Goal: Information Seeking & Learning: Compare options

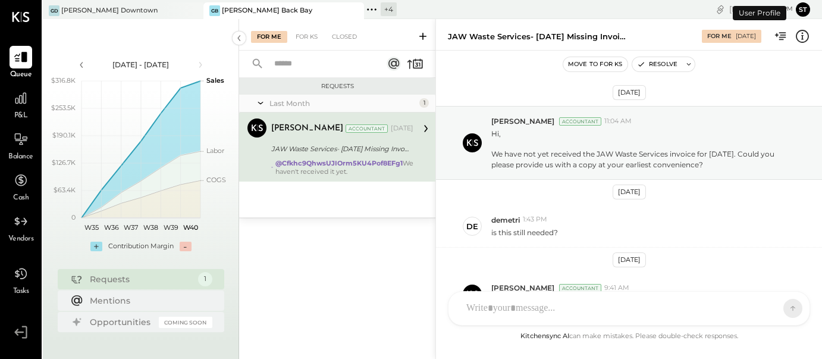
scroll to position [74, 0]
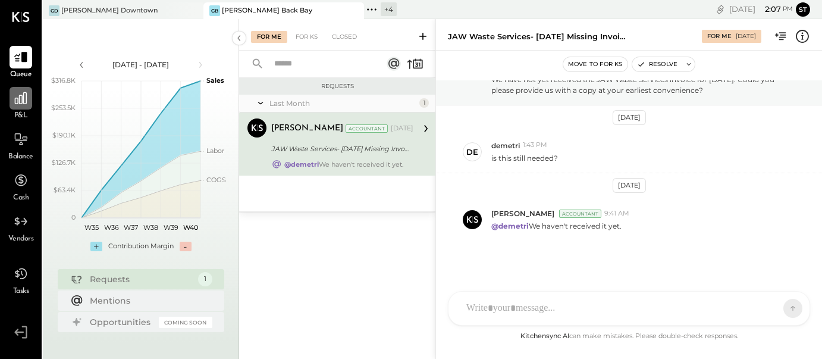
click at [21, 105] on icon at bounding box center [20, 97] width 15 height 15
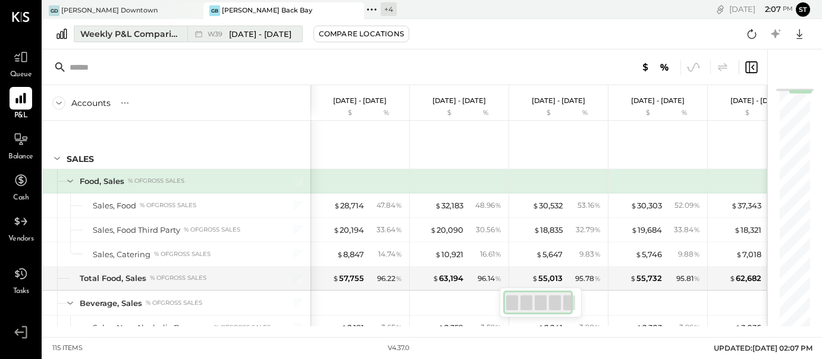
click at [234, 36] on span "[DATE] - [DATE]" at bounding box center [260, 34] width 62 height 11
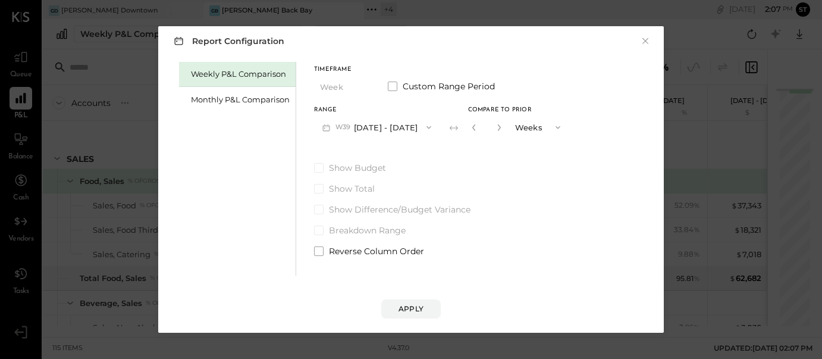
click at [692, 263] on div "Report Configuration × Weekly P&L Comparison Monthly P&L Comparison Timeframe W…" at bounding box center [411, 179] width 822 height 359
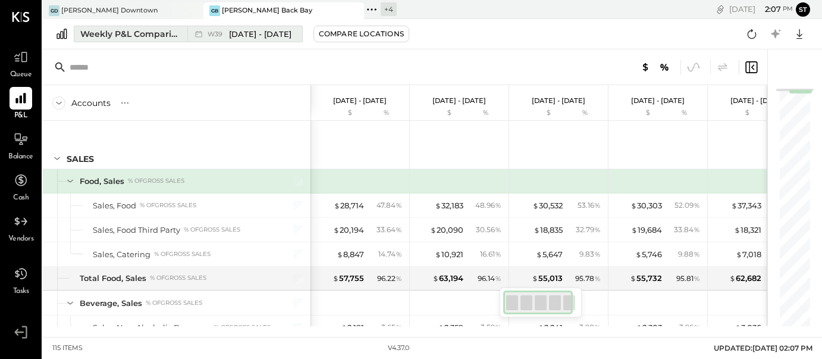
click at [127, 33] on div "Weekly P&L Comparison" at bounding box center [130, 34] width 100 height 12
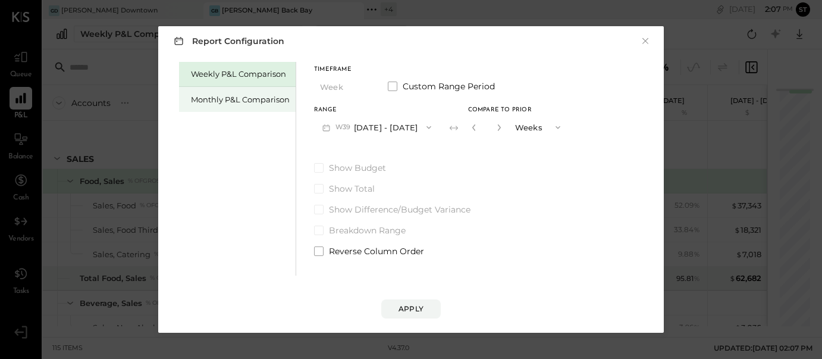
click at [255, 98] on div "Monthly P&L Comparison" at bounding box center [240, 99] width 99 height 11
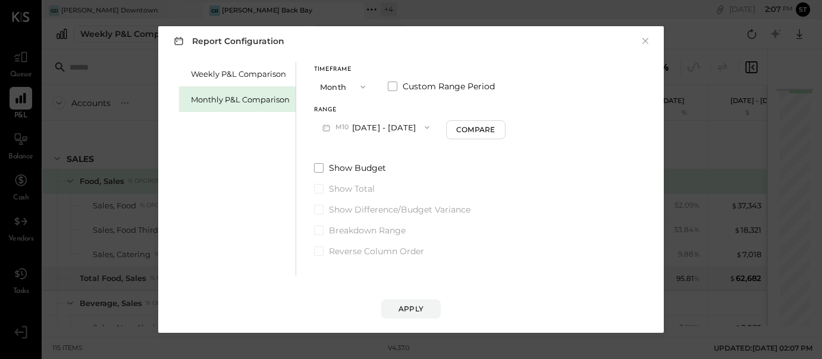
click at [367, 127] on button "M10 [DATE] - [DATE]" at bounding box center [376, 127] width 124 height 22
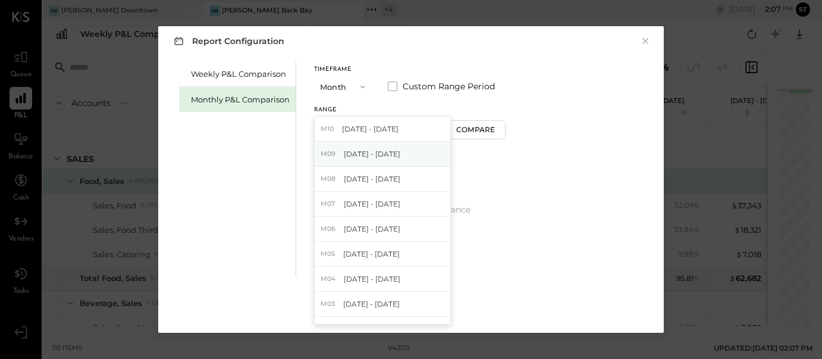
click at [350, 151] on span "[DATE] - [DATE]" at bounding box center [372, 154] width 57 height 10
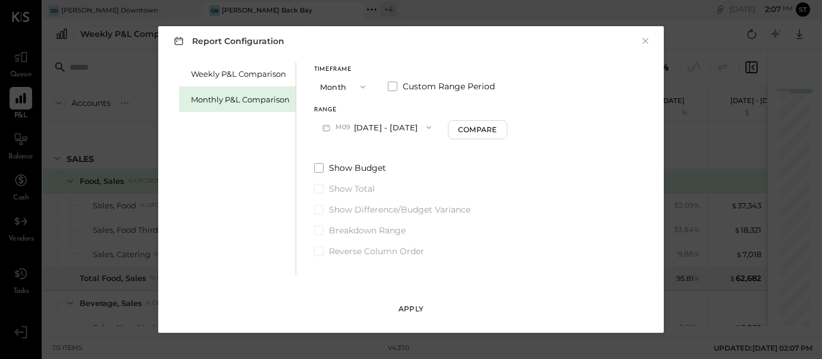
click at [410, 302] on button "Apply" at bounding box center [410, 308] width 59 height 19
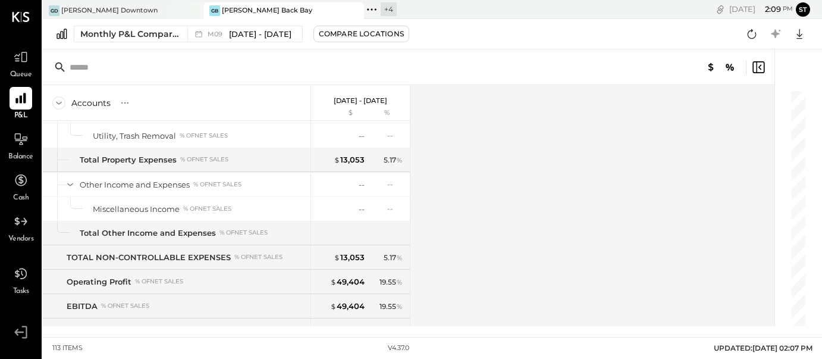
scroll to position [2381, 0]
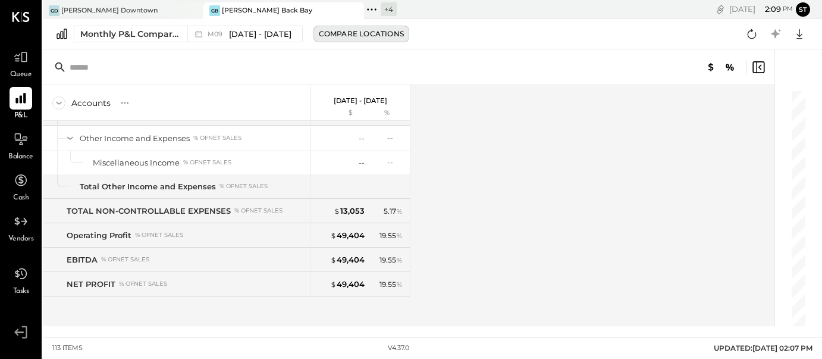
click at [365, 32] on div "Compare Locations" at bounding box center [361, 34] width 85 height 10
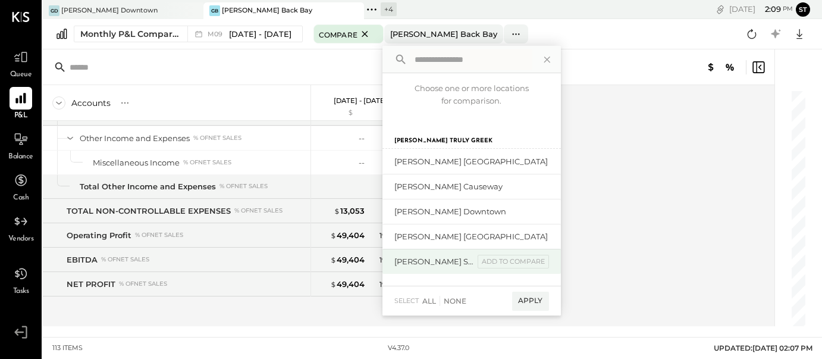
click at [441, 259] on div "[PERSON_NAME] Seaport" at bounding box center [434, 261] width 80 height 11
click at [489, 260] on div "add to compare" at bounding box center [513, 262] width 71 height 14
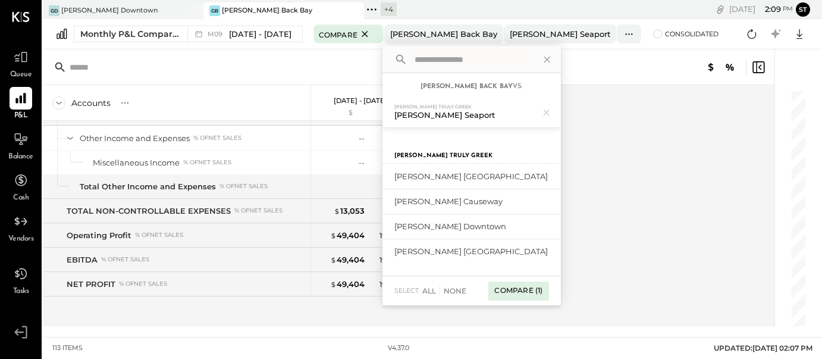
click at [514, 292] on div "Compare (1)" at bounding box center [518, 290] width 60 height 19
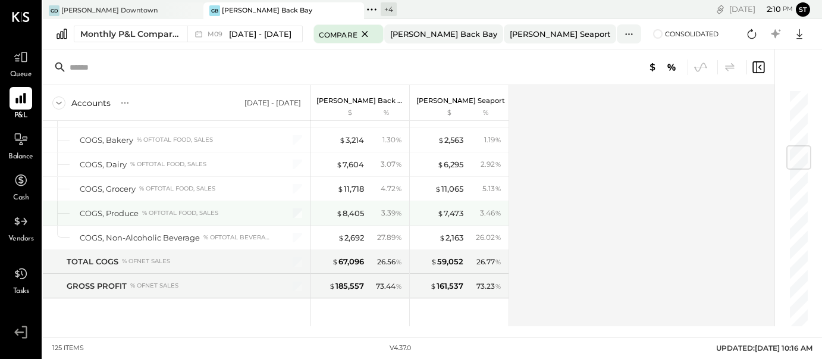
scroll to position [482, 0]
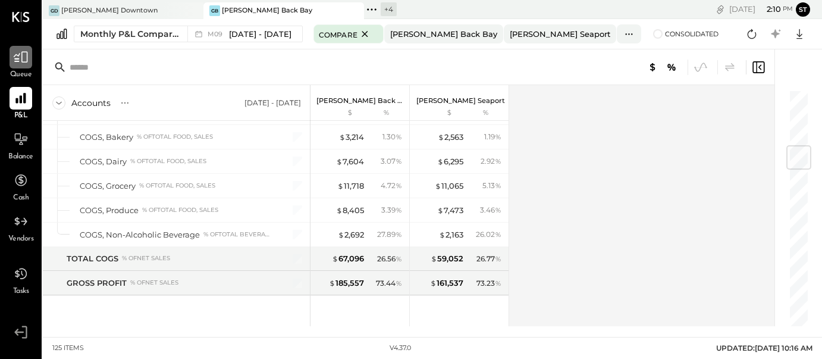
click at [29, 65] on icon at bounding box center [20, 56] width 15 height 15
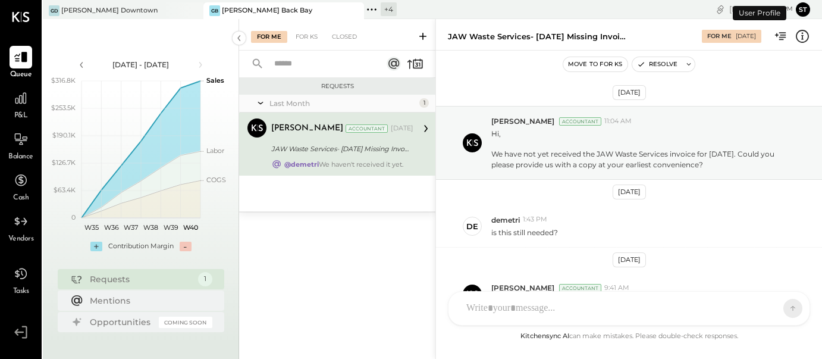
scroll to position [74, 0]
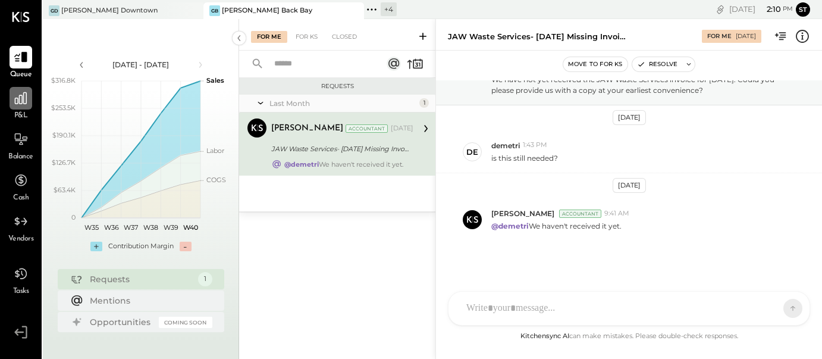
click at [26, 98] on icon at bounding box center [20, 97] width 15 height 15
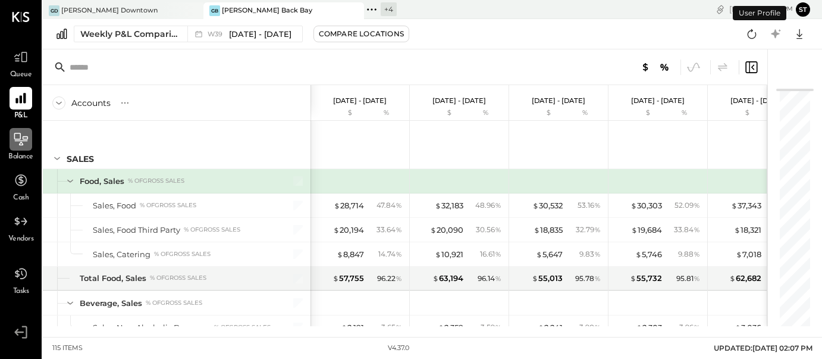
click at [25, 143] on icon at bounding box center [20, 138] width 15 height 15
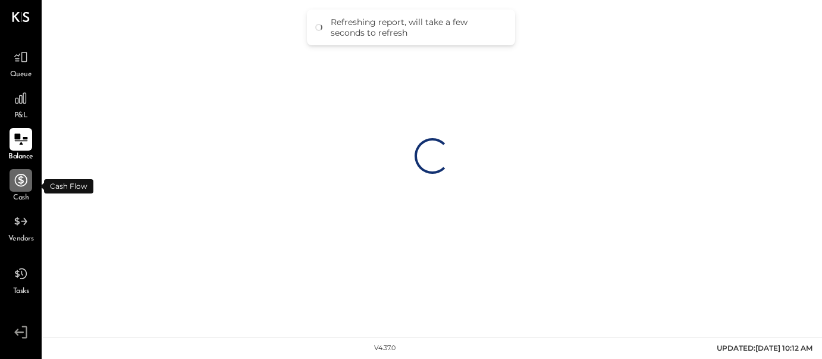
click at [26, 188] on icon at bounding box center [20, 180] width 15 height 15
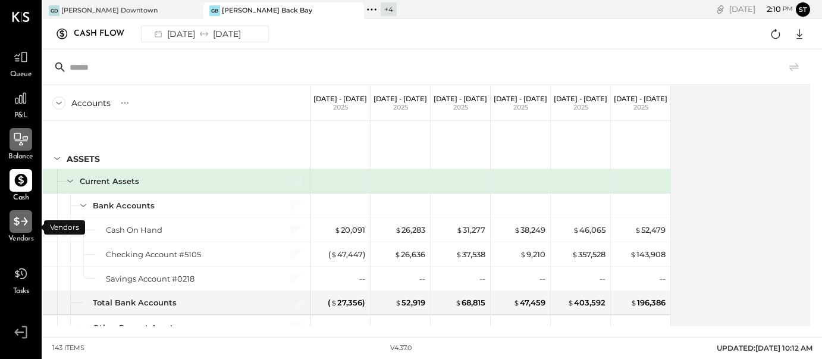
click at [26, 228] on icon at bounding box center [20, 221] width 15 height 15
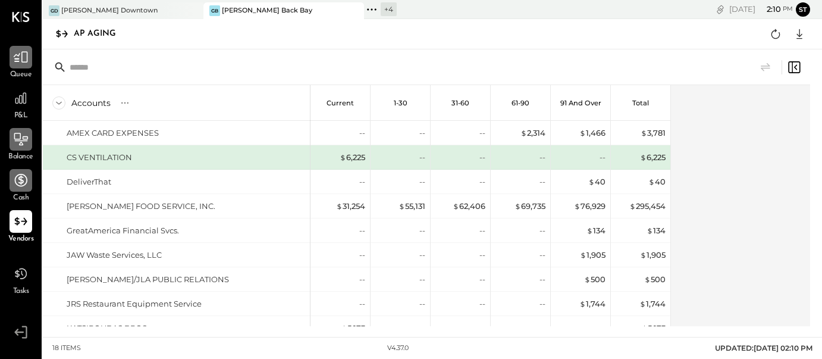
click at [24, 67] on div at bounding box center [21, 57] width 23 height 23
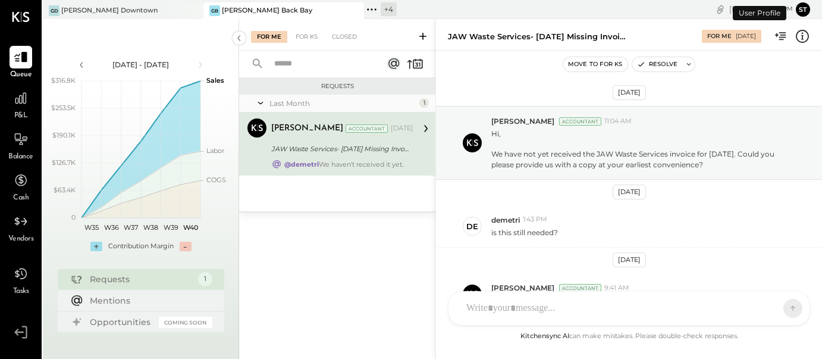
scroll to position [74, 0]
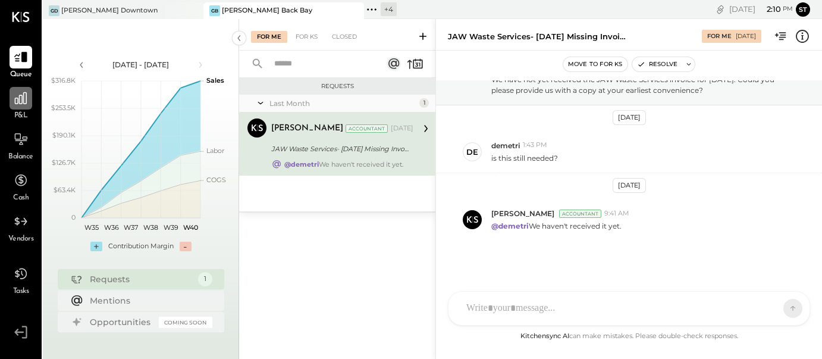
click at [21, 98] on icon at bounding box center [20, 97] width 15 height 15
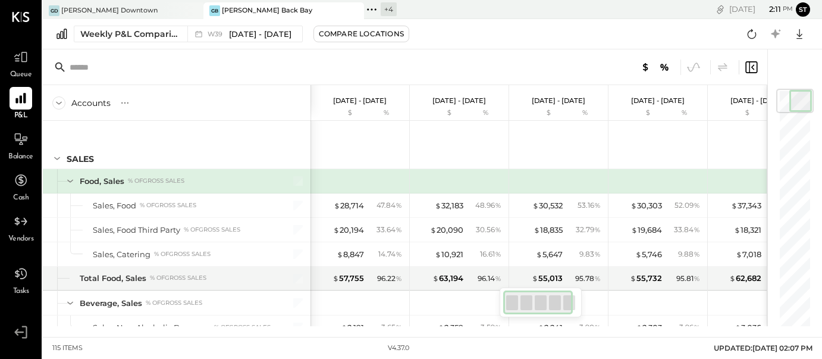
click at [27, 73] on span "Queue" at bounding box center [21, 75] width 22 height 11
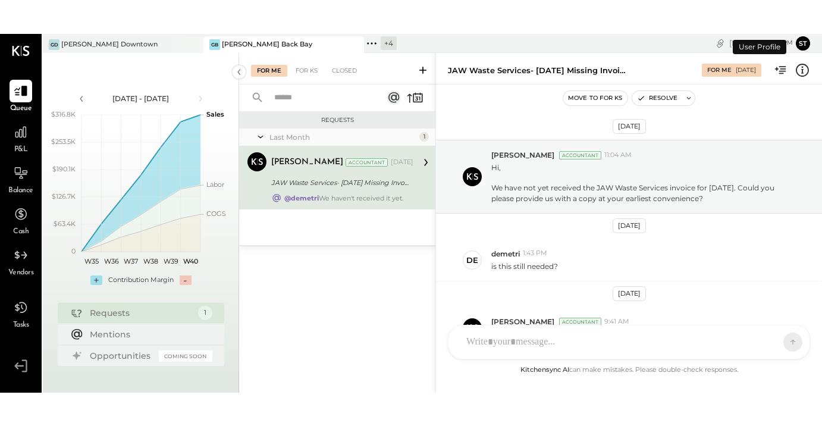
scroll to position [74, 0]
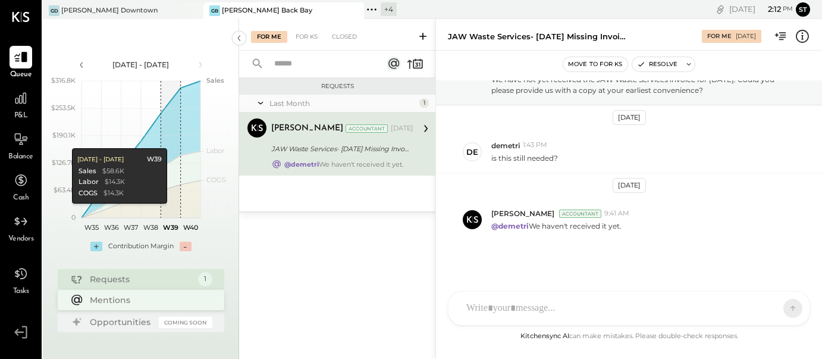
click at [139, 299] on div "Mentions" at bounding box center [148, 300] width 117 height 12
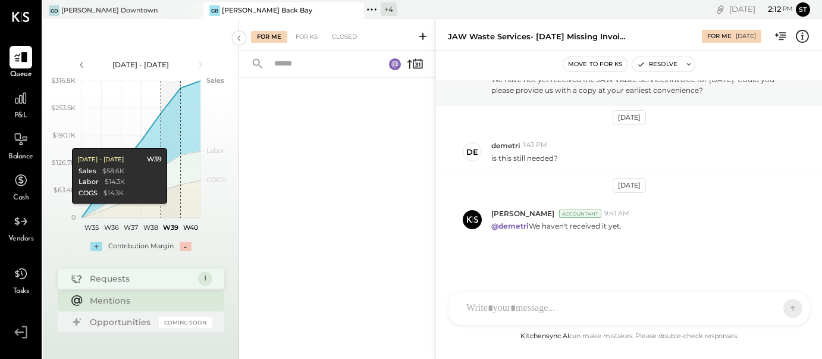
click at [130, 278] on div "Requests" at bounding box center [141, 278] width 102 height 12
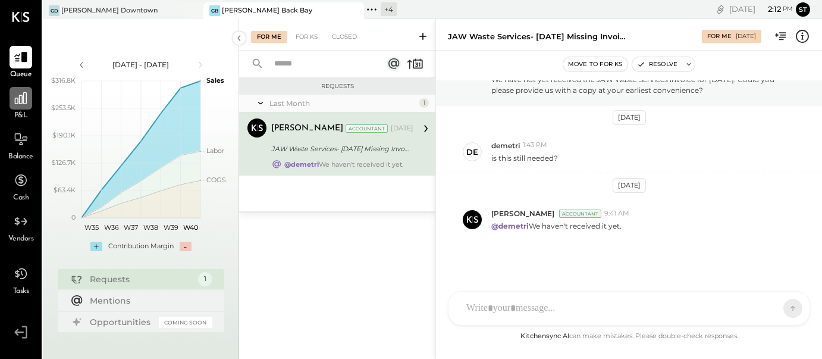
click at [24, 100] on icon at bounding box center [20, 97] width 15 height 15
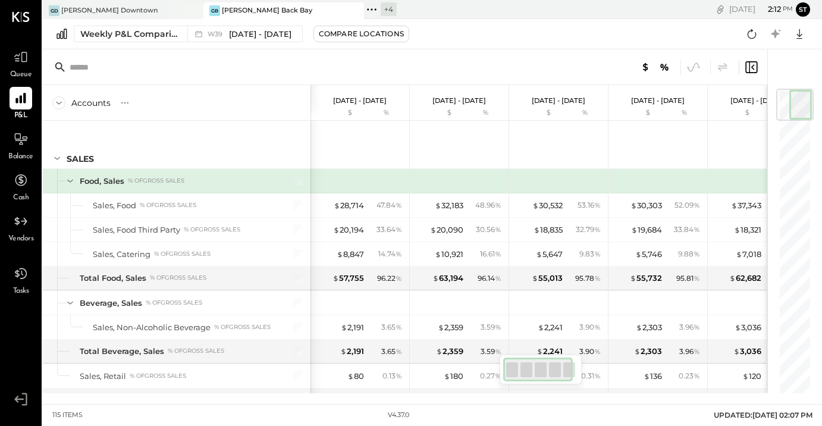
click at [446, 103] on p "[DATE] - [DATE]" at bounding box center [459, 100] width 54 height 8
click at [534, 97] on p "[DATE] - [DATE]" at bounding box center [559, 100] width 54 height 8
click at [37, 149] on div "Balance" at bounding box center [21, 145] width 35 height 35
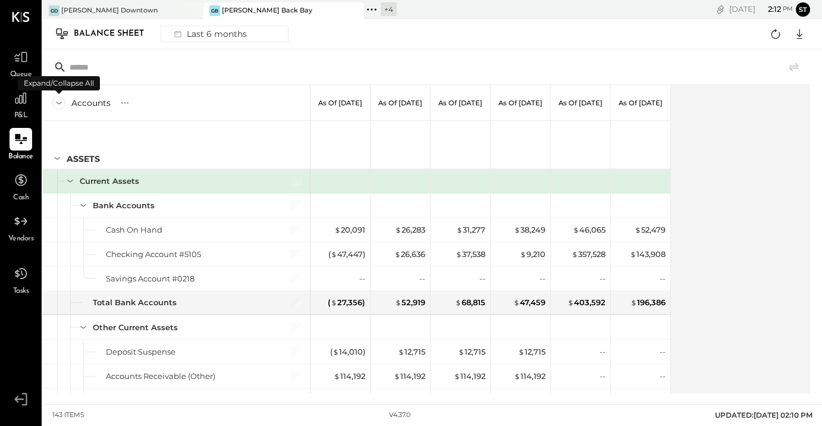
click at [60, 96] on icon at bounding box center [58, 102] width 13 height 13
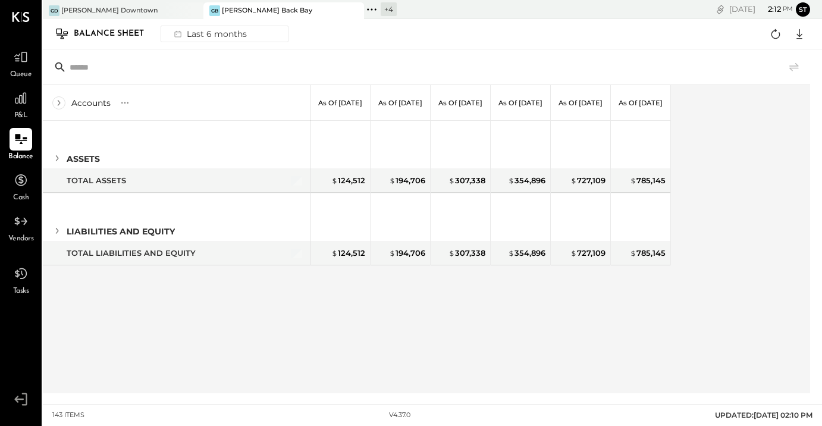
click at [60, 95] on div "Accounts S GL" at bounding box center [177, 103] width 268 height 36
click at [63, 101] on icon at bounding box center [58, 102] width 13 height 13
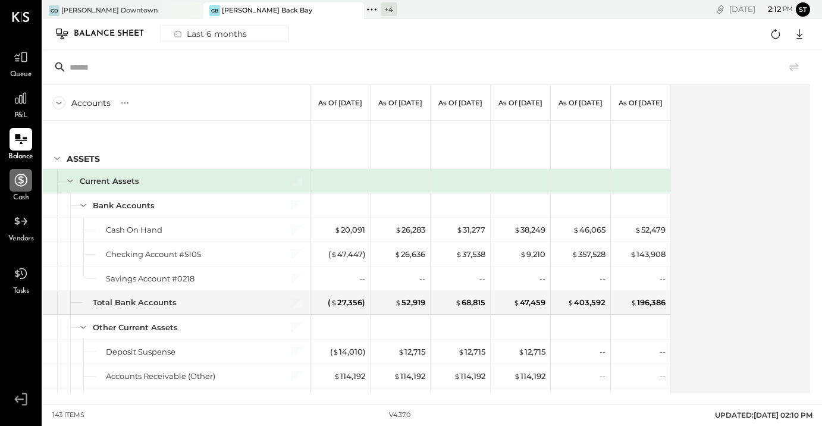
click at [21, 185] on icon at bounding box center [20, 180] width 15 height 15
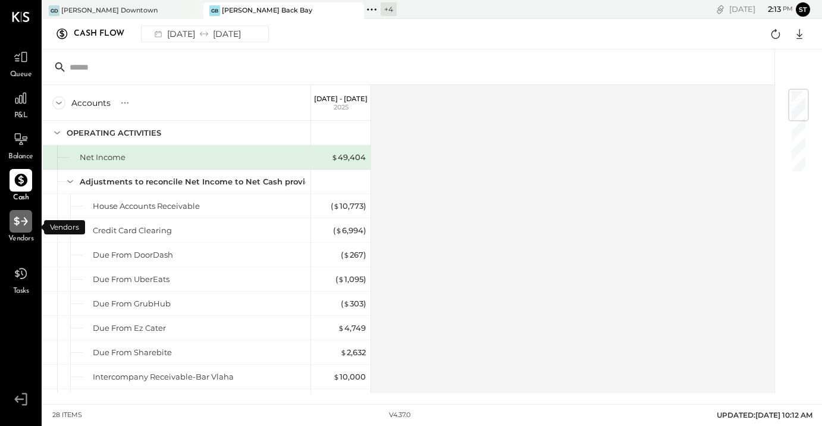
click at [24, 229] on icon at bounding box center [20, 221] width 15 height 15
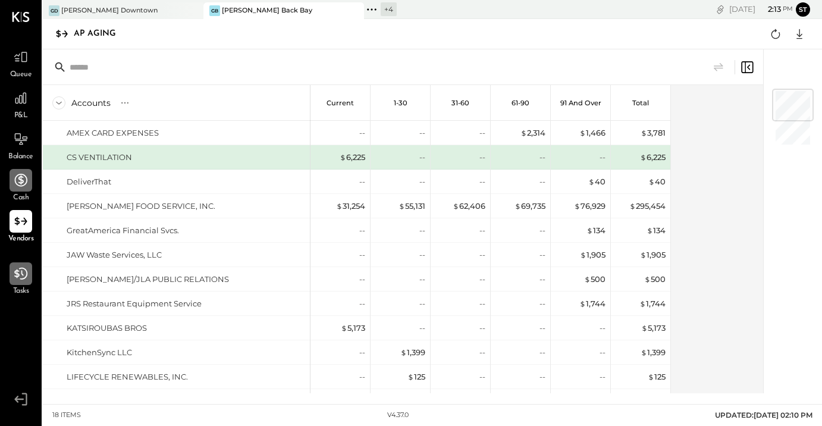
click at [24, 280] on icon at bounding box center [20, 273] width 15 height 15
click at [20, 58] on icon at bounding box center [20, 56] width 15 height 15
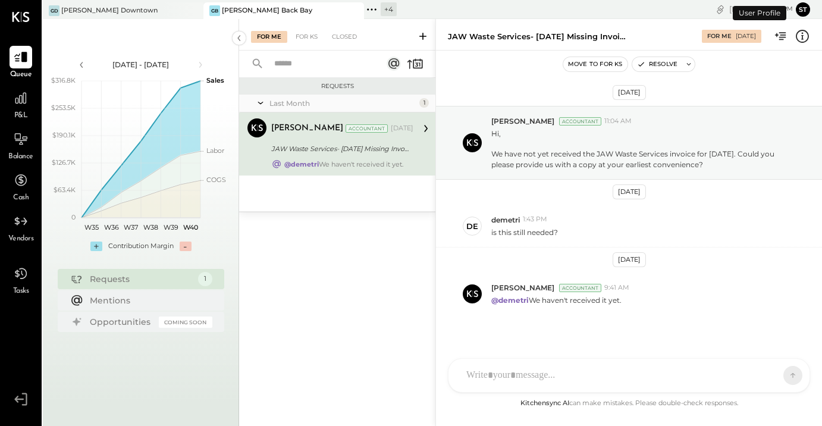
scroll to position [7, 0]
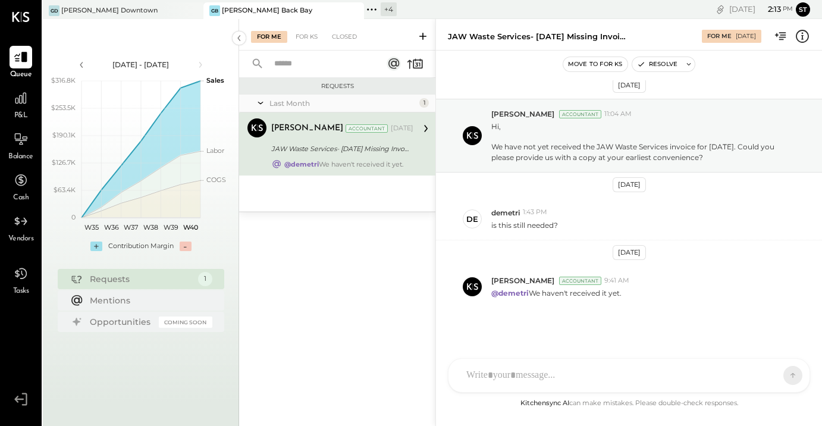
click at [202, 65] on icon at bounding box center [200, 65] width 3 height 6
click at [196, 64] on icon at bounding box center [200, 64] width 13 height 13
click at [201, 64] on icon at bounding box center [200, 65] width 3 height 6
click at [324, 246] on div "Requests Last Month 1 [PERSON_NAME] Accountant [PERSON_NAME] Accountant [DATE] …" at bounding box center [337, 236] width 196 height 317
click at [26, 105] on icon at bounding box center [20, 97] width 15 height 15
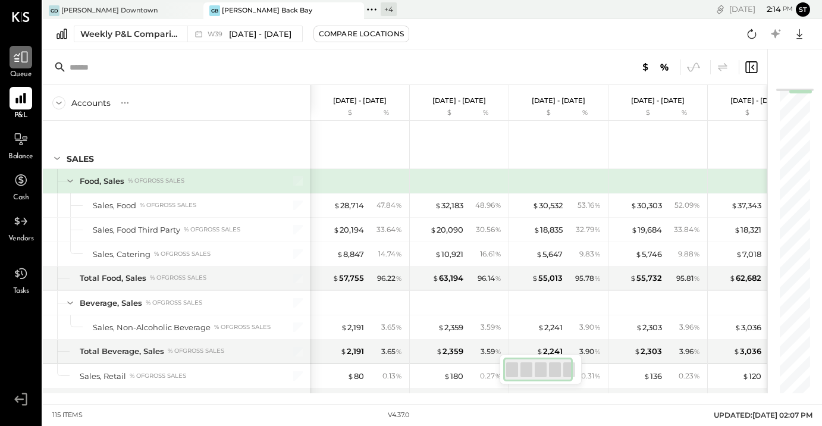
click at [18, 52] on icon at bounding box center [20, 56] width 15 height 15
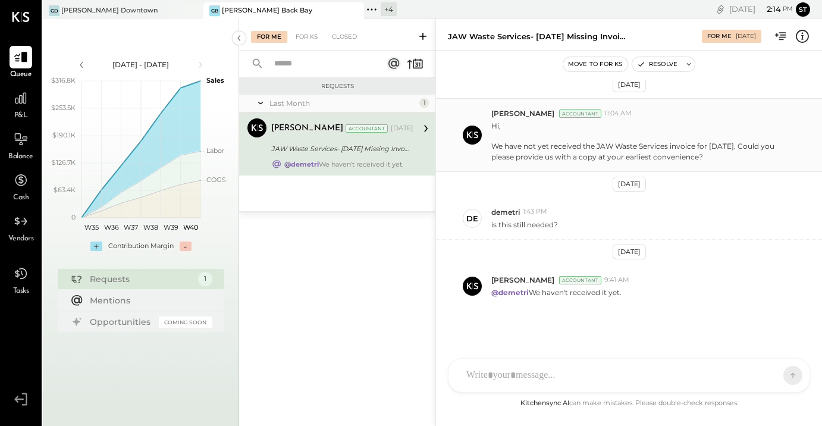
scroll to position [7, 0]
click at [24, 99] on icon at bounding box center [20, 97] width 15 height 15
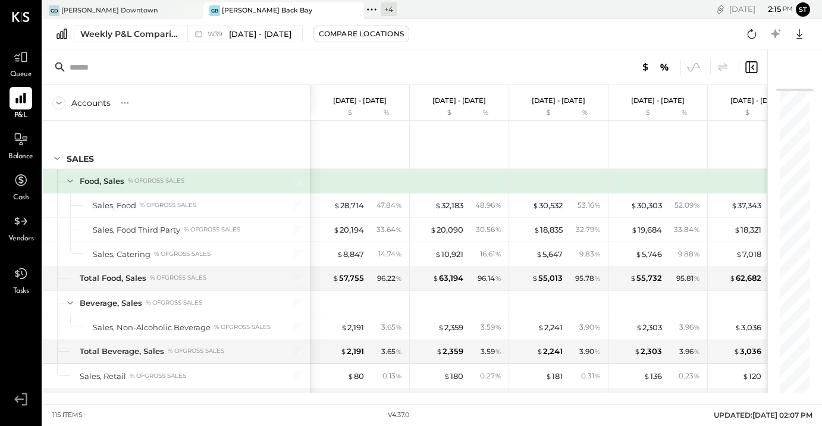
click at [643, 67] on icon at bounding box center [645, 67] width 14 height 14
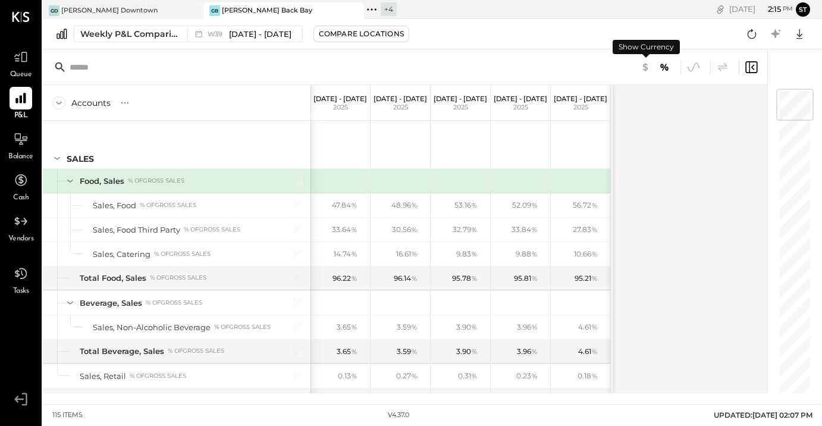
click at [648, 67] on icon at bounding box center [645, 67] width 14 height 14
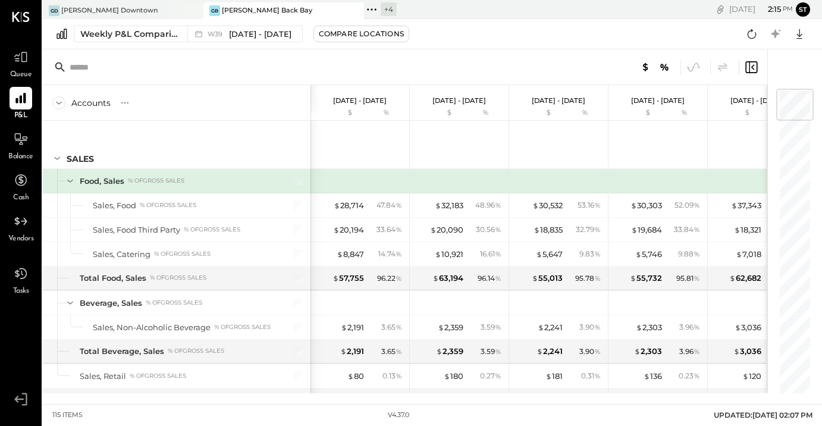
click at [666, 66] on icon at bounding box center [664, 67] width 14 height 14
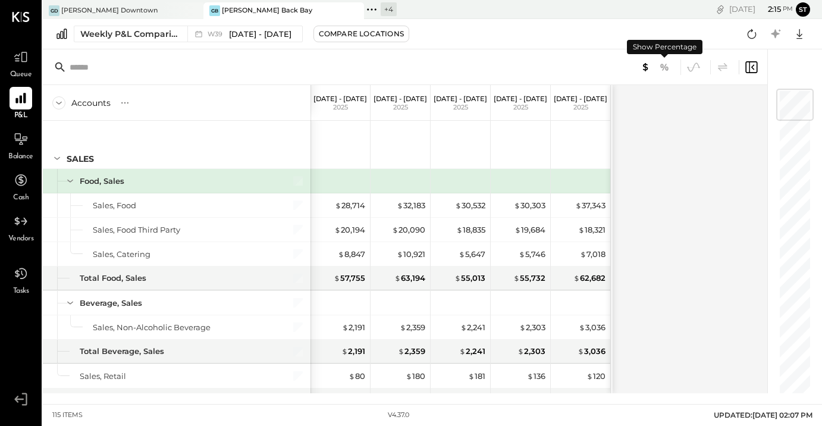
click at [666, 66] on icon at bounding box center [664, 67] width 14 height 14
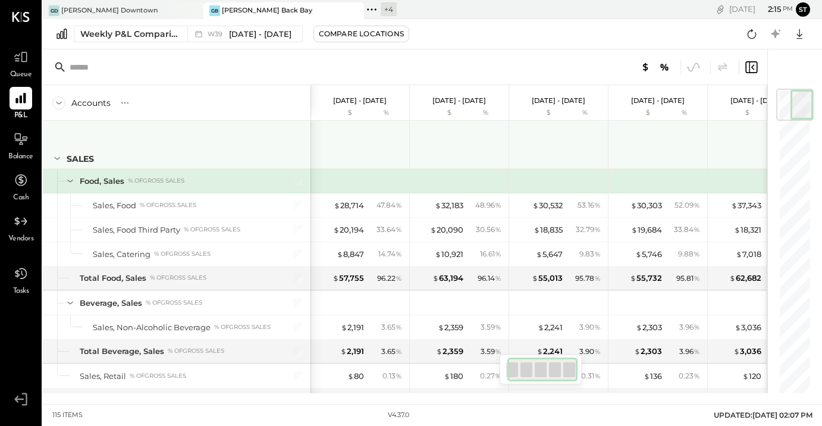
scroll to position [0, 40]
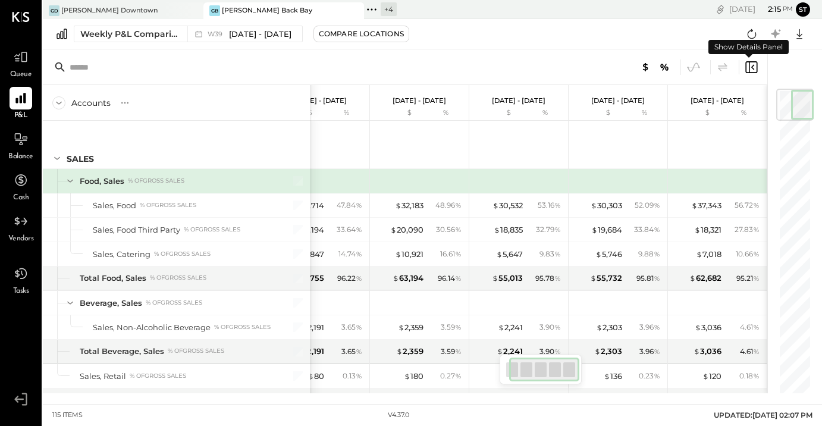
click at [748, 70] on icon at bounding box center [751, 67] width 14 height 14
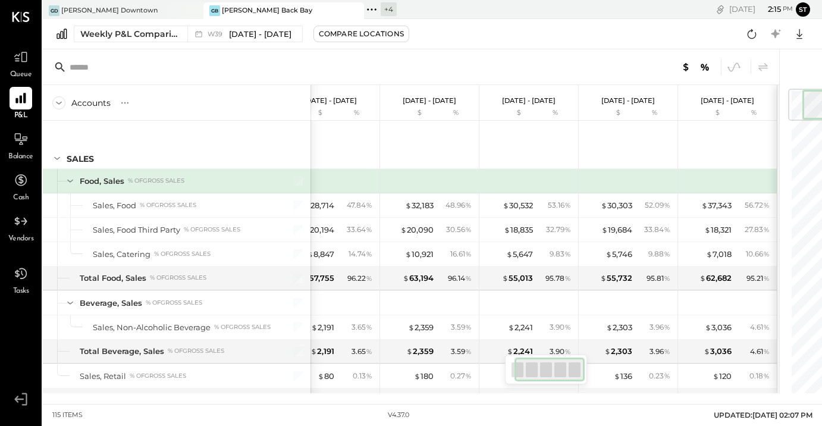
scroll to position [0, 30]
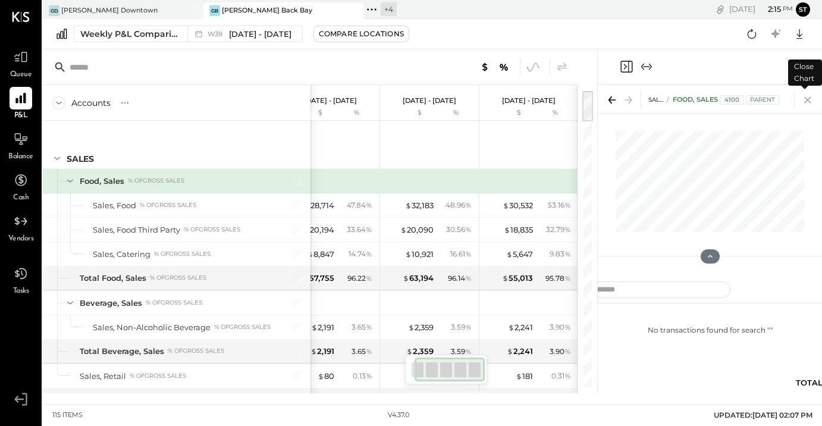
click at [808, 102] on icon at bounding box center [807, 100] width 17 height 17
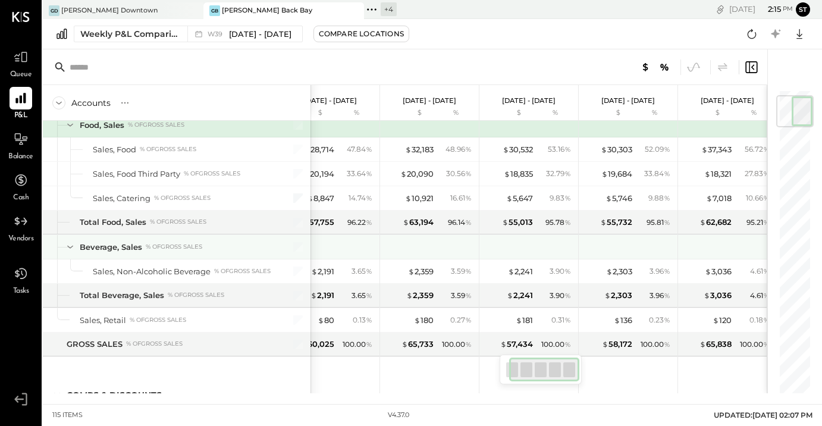
scroll to position [73, 0]
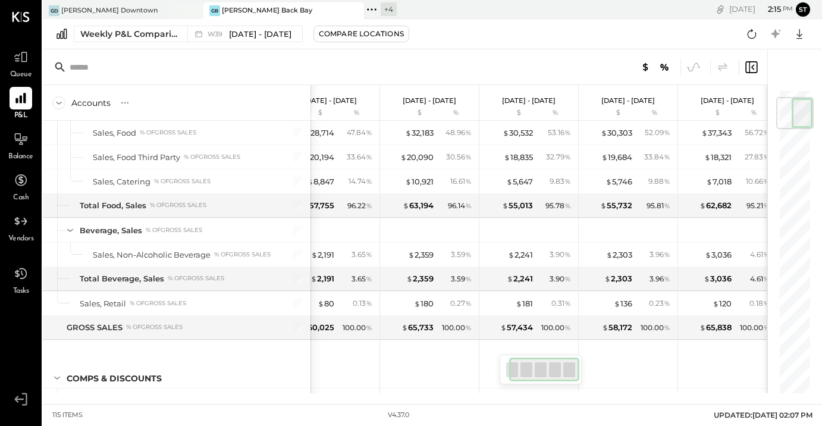
click at [23, 151] on div "Balance" at bounding box center [20, 145] width 25 height 35
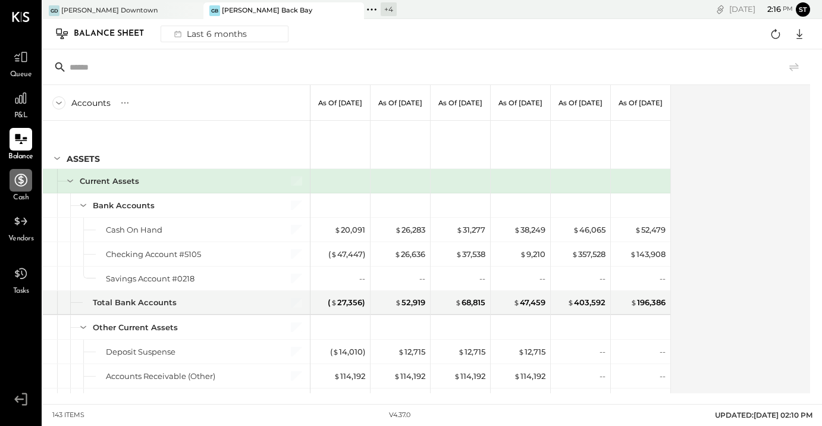
click at [26, 189] on div at bounding box center [21, 180] width 23 height 23
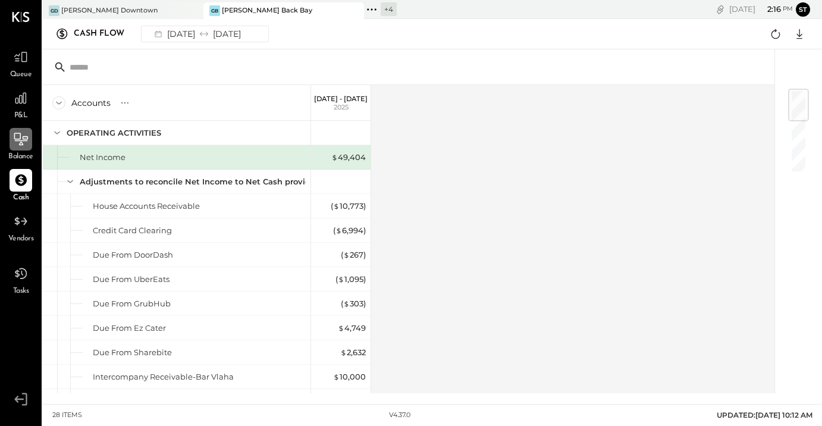
click at [29, 144] on div at bounding box center [21, 139] width 23 height 23
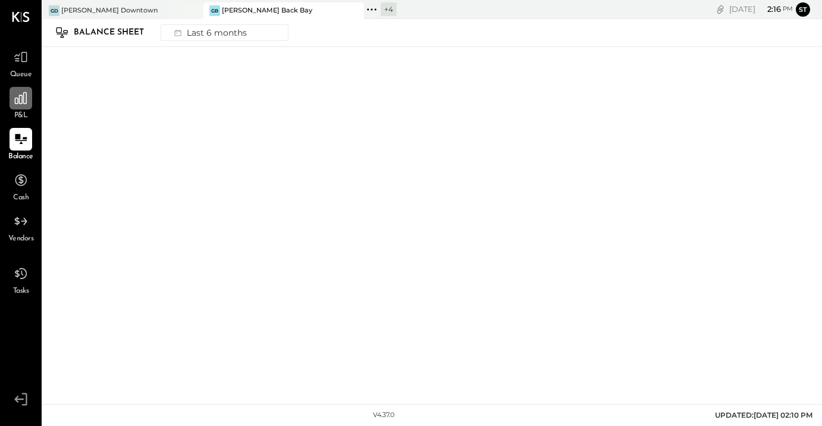
click at [18, 106] on icon at bounding box center [20, 97] width 15 height 15
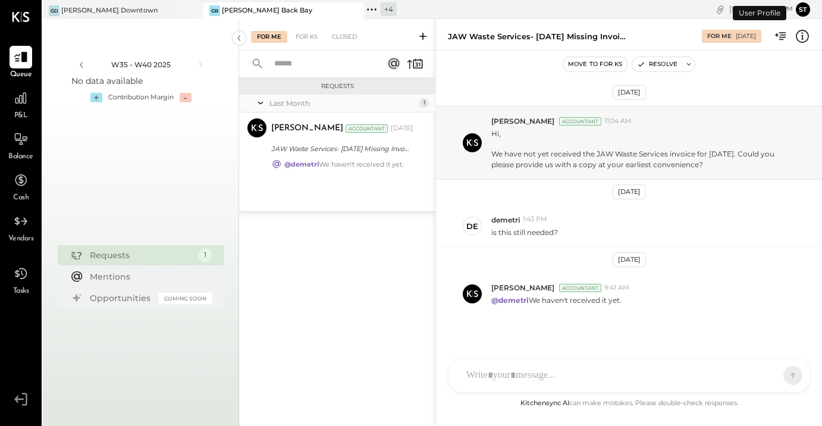
scroll to position [7, 0]
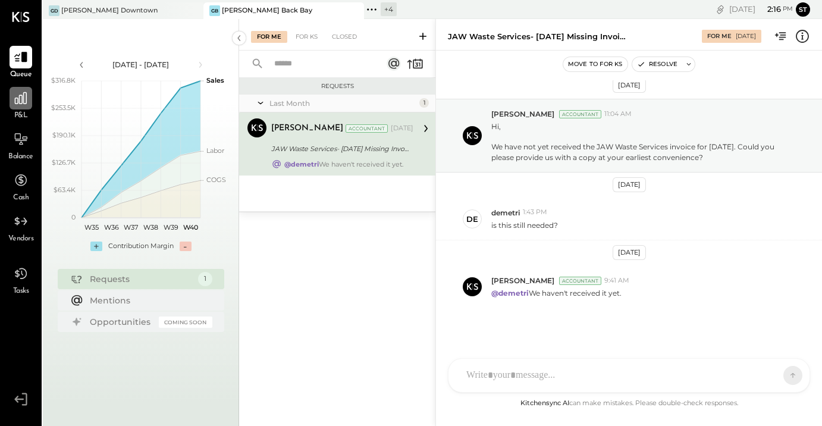
click at [21, 102] on icon at bounding box center [20, 97] width 15 height 15
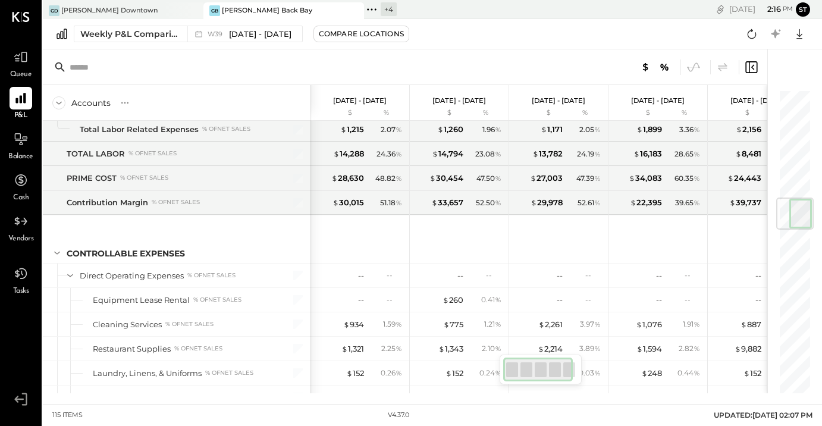
scroll to position [929, 0]
